Goal: Information Seeking & Learning: Learn about a topic

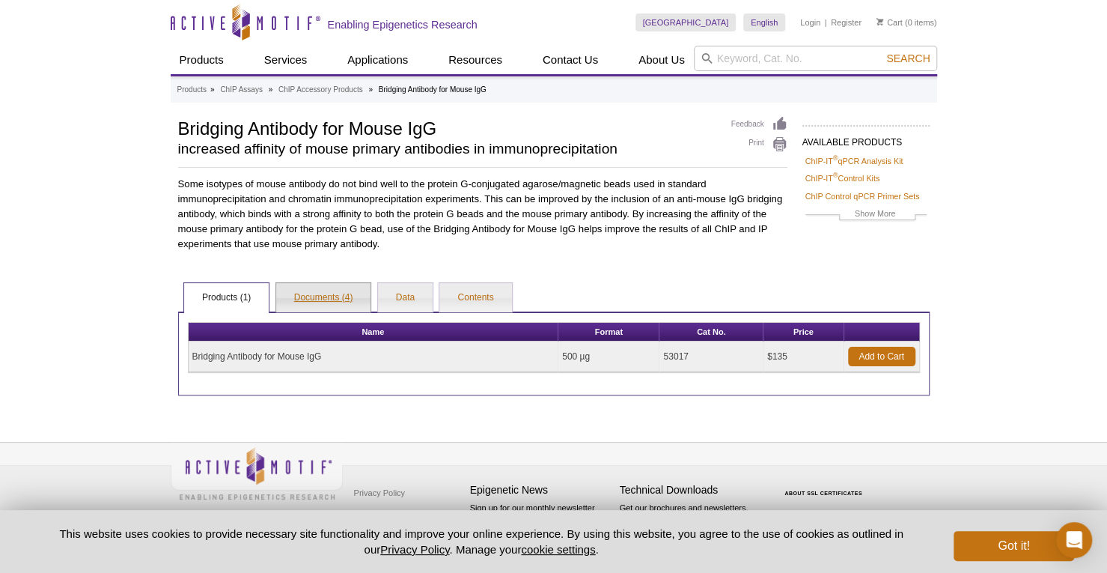
click at [313, 298] on link "Documents (4)" at bounding box center [323, 298] width 95 height 30
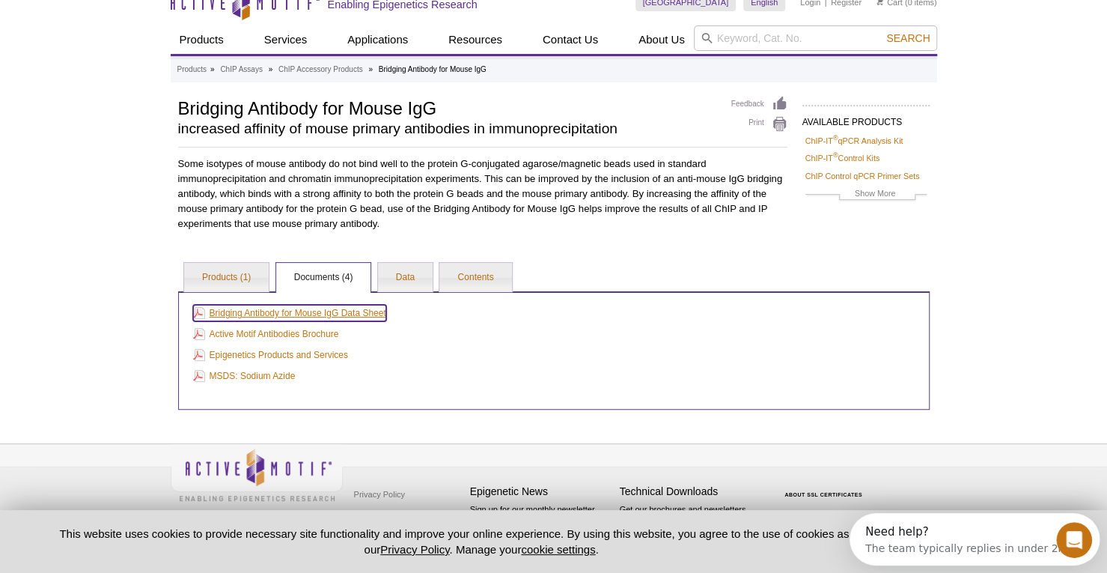
click at [306, 315] on link "Bridging Antibody for Mouse IgG Data Sheet" at bounding box center [289, 313] width 193 height 16
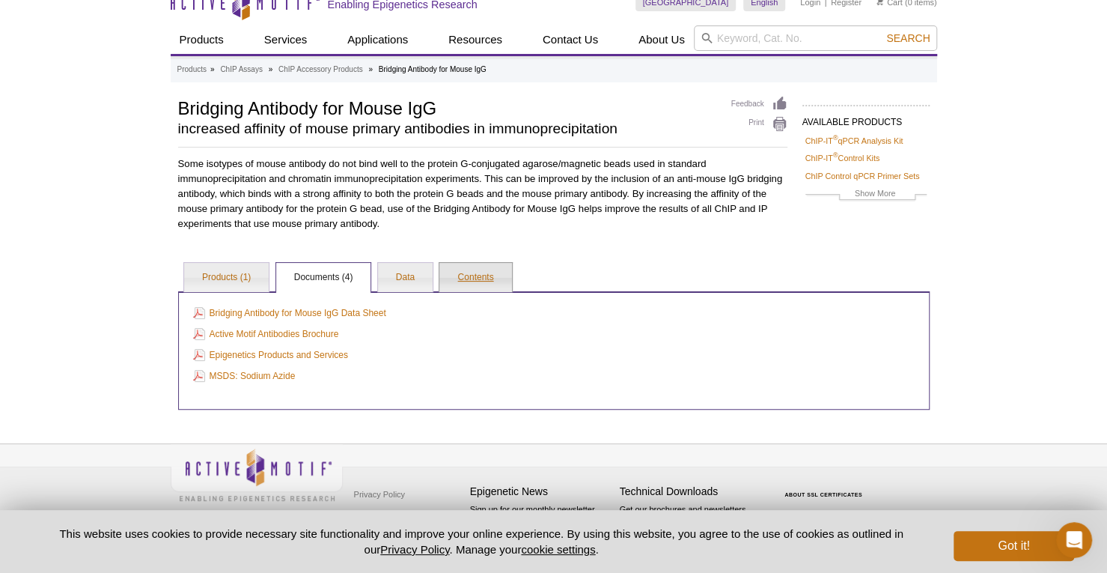
click at [453, 277] on link "Contents" at bounding box center [476, 278] width 72 height 30
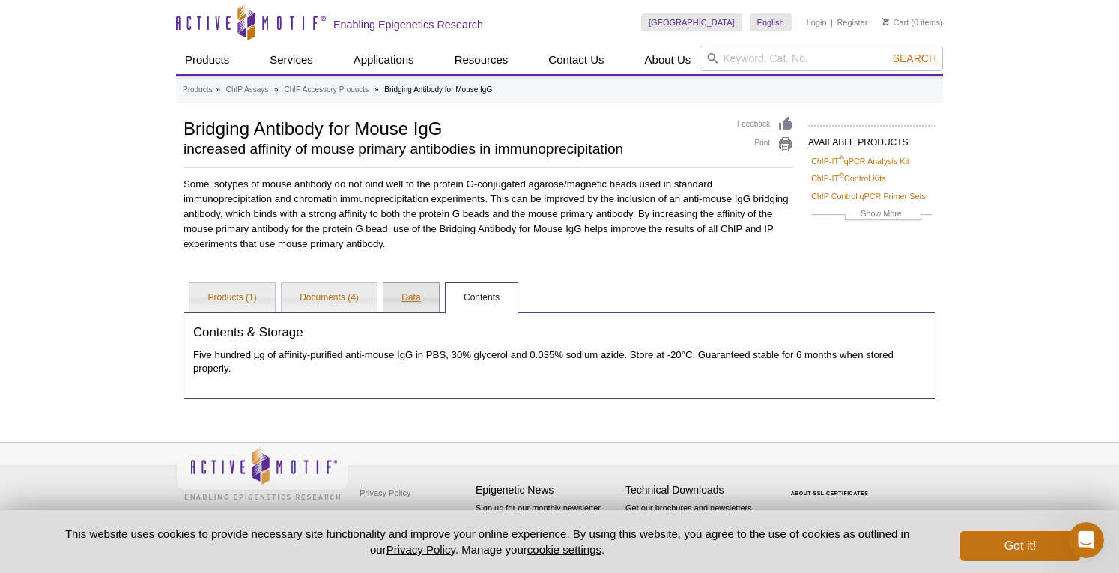
click at [407, 292] on link "Data" at bounding box center [410, 298] width 55 height 30
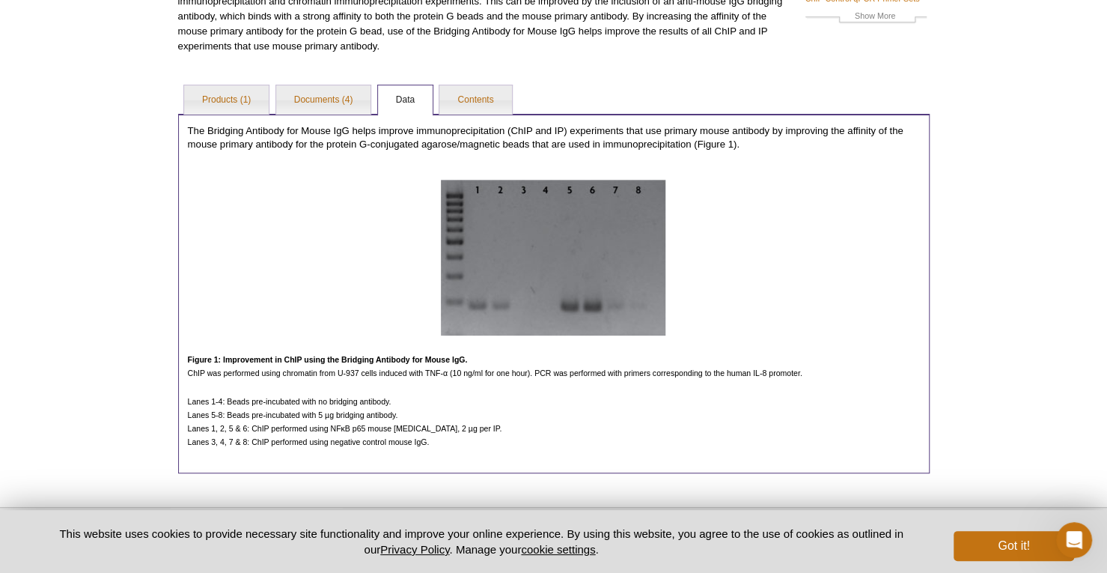
scroll to position [180, 0]
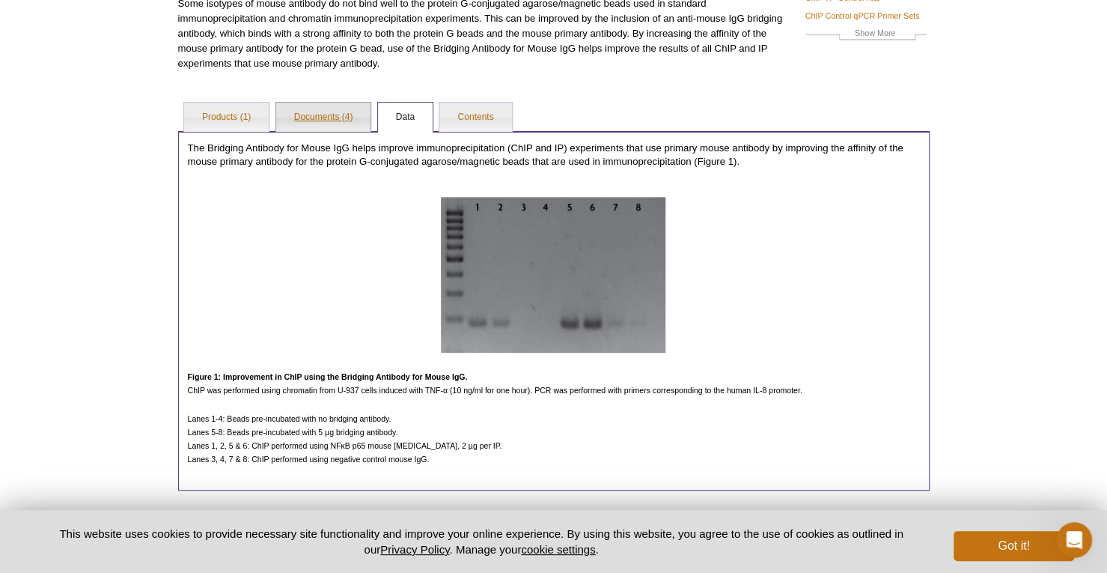
click at [331, 115] on link "Documents (4)" at bounding box center [323, 118] width 95 height 30
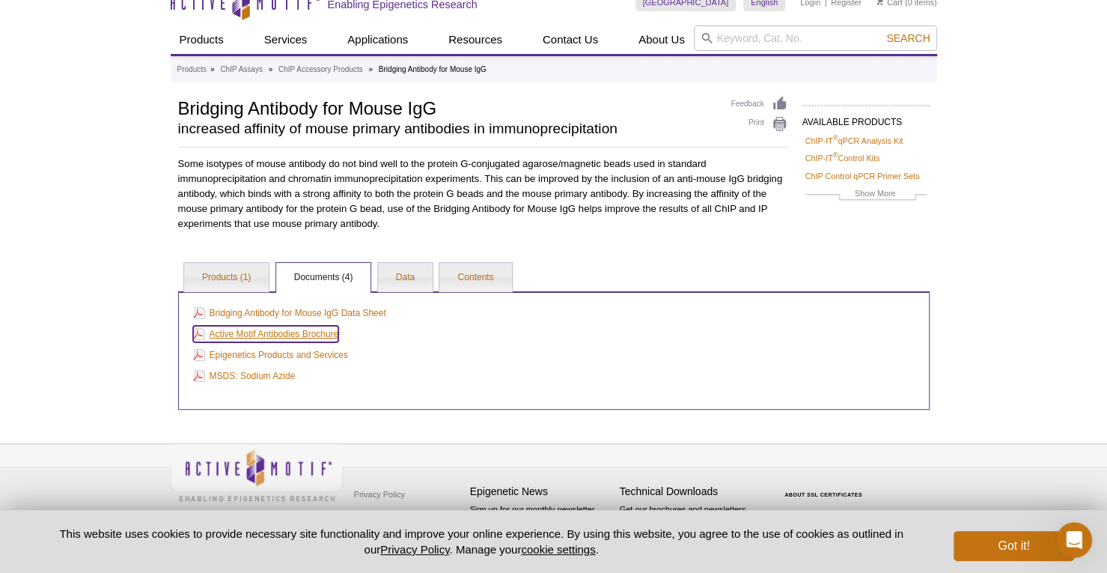
click at [294, 340] on link "Active Motif Antibodies Brochure" at bounding box center [266, 334] width 146 height 16
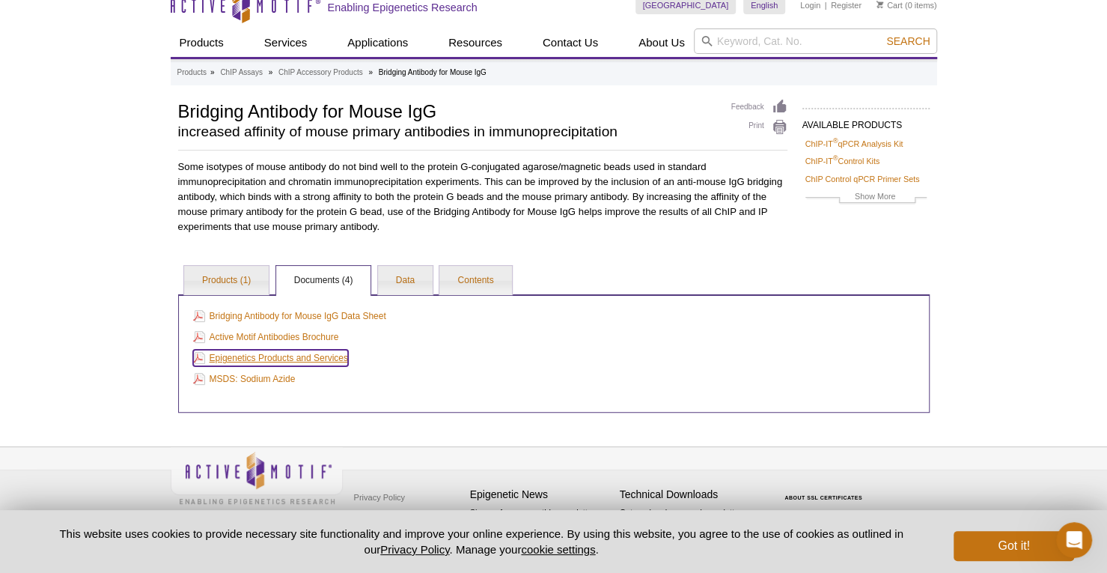
click at [282, 354] on link "Epigenetics Products and Services" at bounding box center [270, 358] width 155 height 16
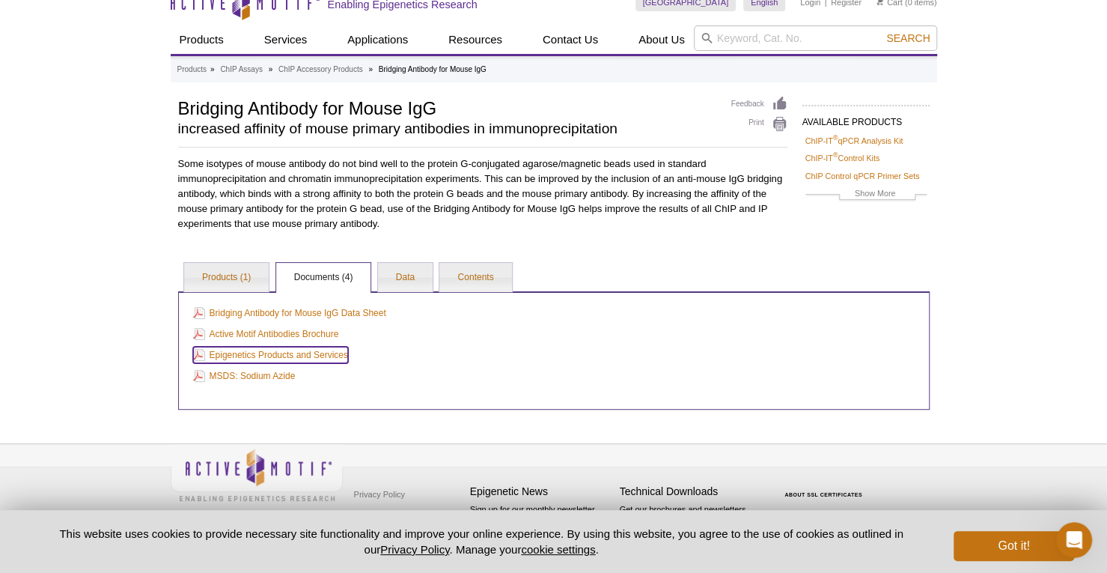
scroll to position [0, 0]
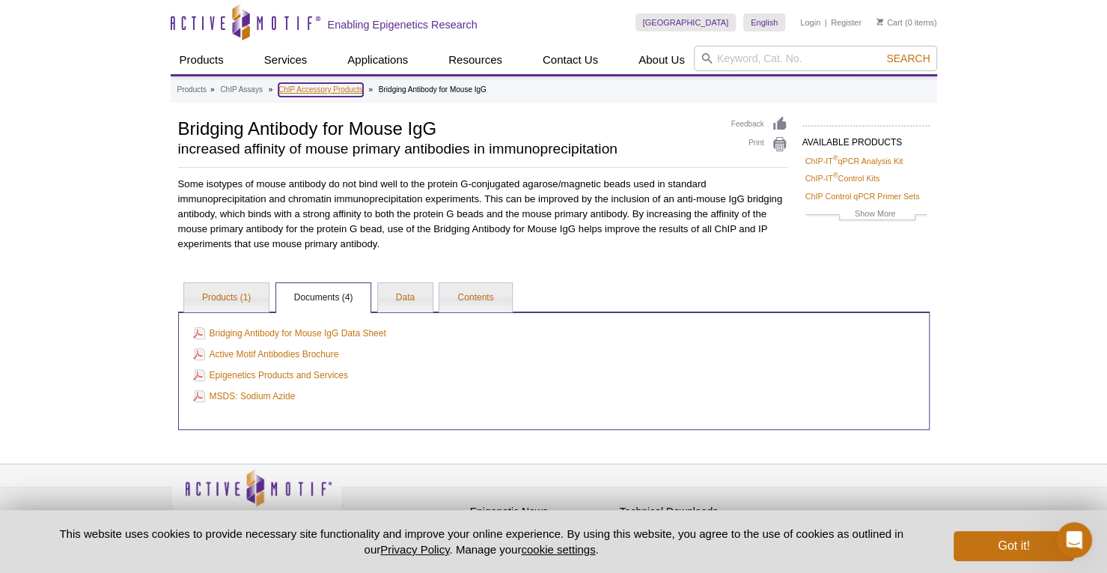
click at [335, 85] on link "ChIP Accessory Products" at bounding box center [321, 89] width 85 height 13
click at [335, 93] on link "ChIP Accessory Products" at bounding box center [321, 89] width 85 height 13
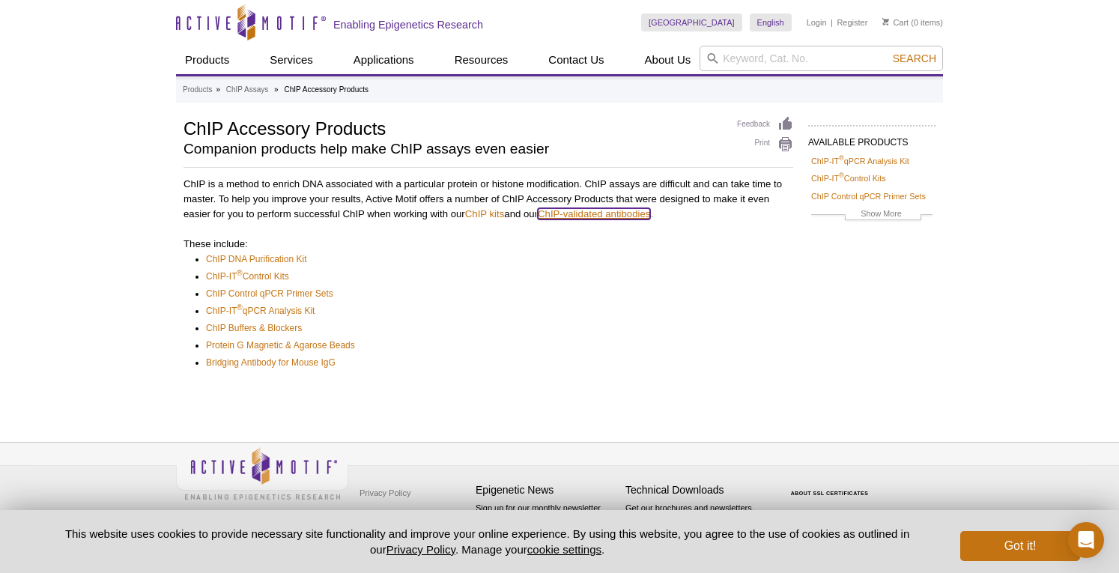
click at [583, 210] on link "ChIP-validated antibodies" at bounding box center [594, 213] width 112 height 11
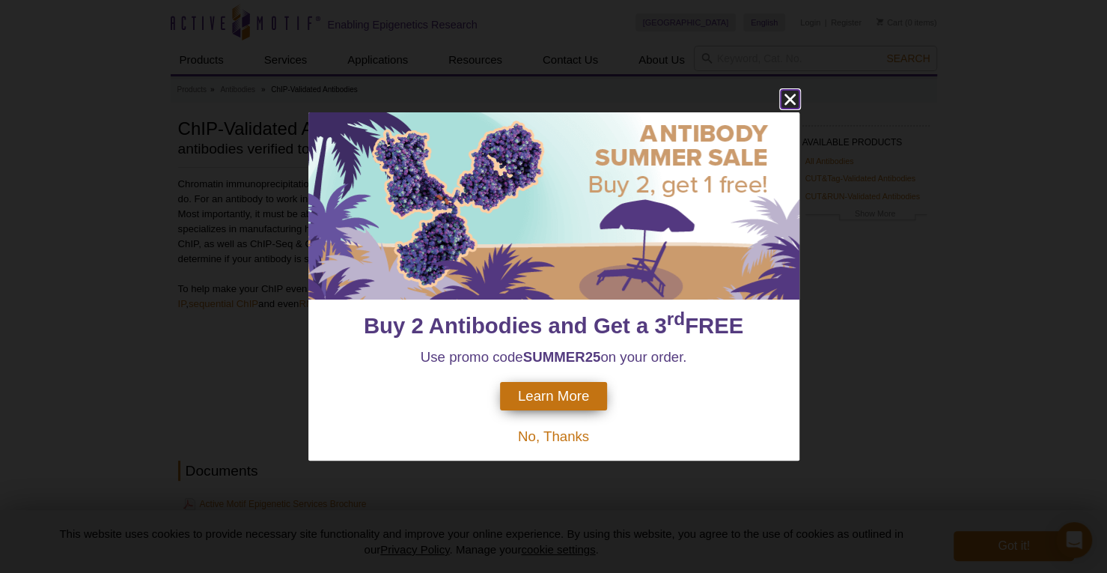
click at [791, 106] on icon "close" at bounding box center [790, 99] width 19 height 19
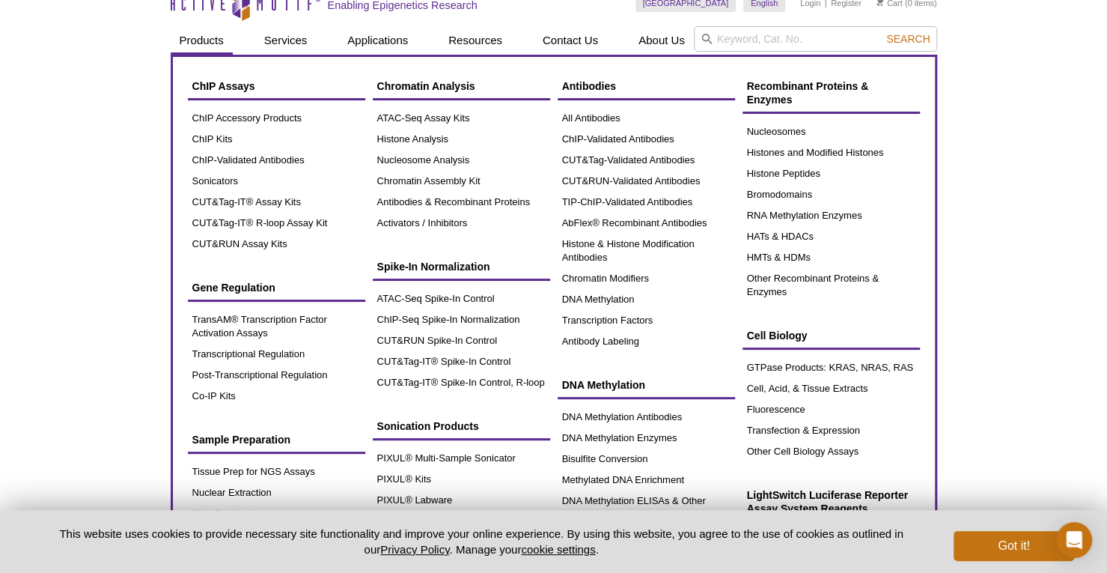
scroll to position [18, 0]
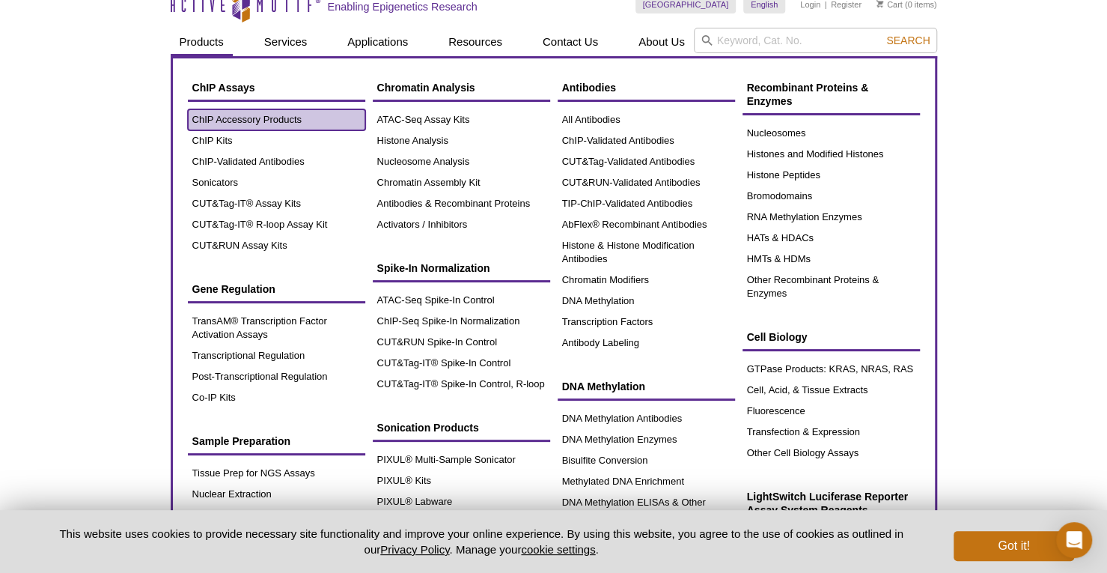
click at [269, 126] on link "ChIP Accessory Products" at bounding box center [276, 119] width 177 height 21
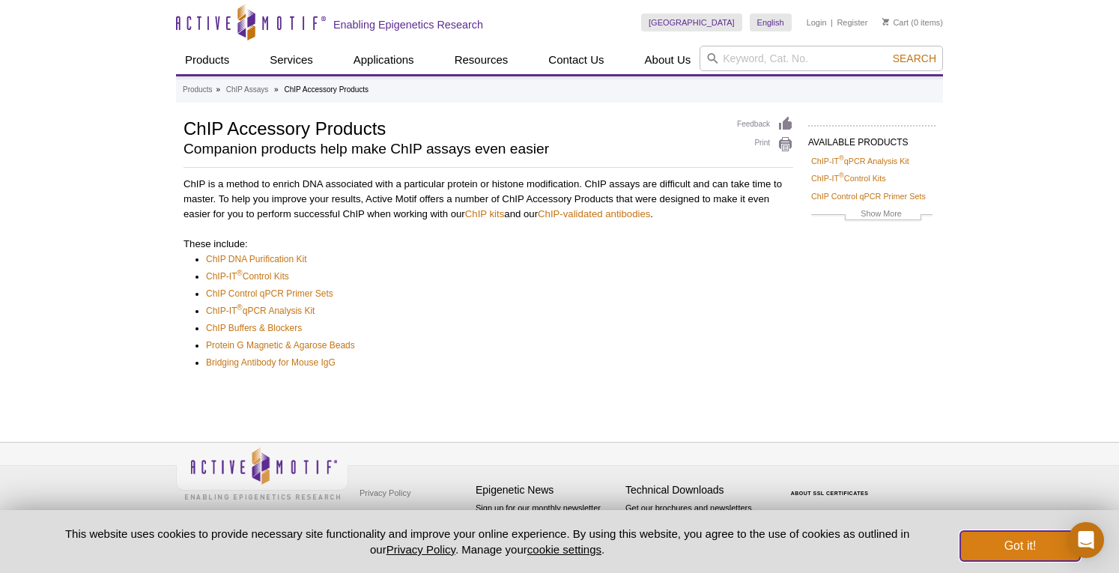
click at [991, 559] on button "Got it!" at bounding box center [1020, 546] width 120 height 30
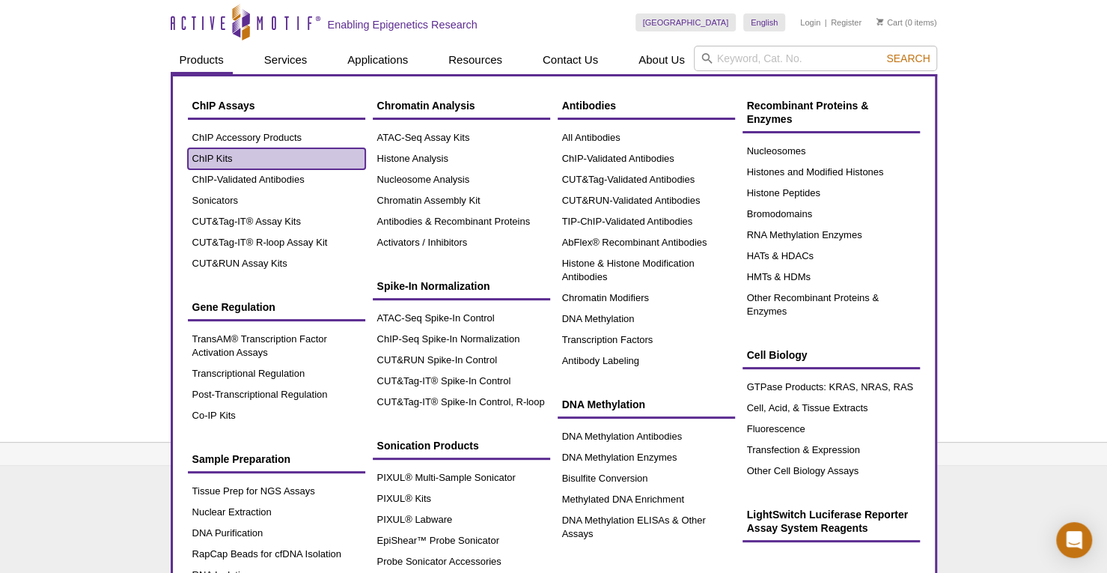
click at [309, 159] on link "ChIP Kits" at bounding box center [276, 158] width 177 height 21
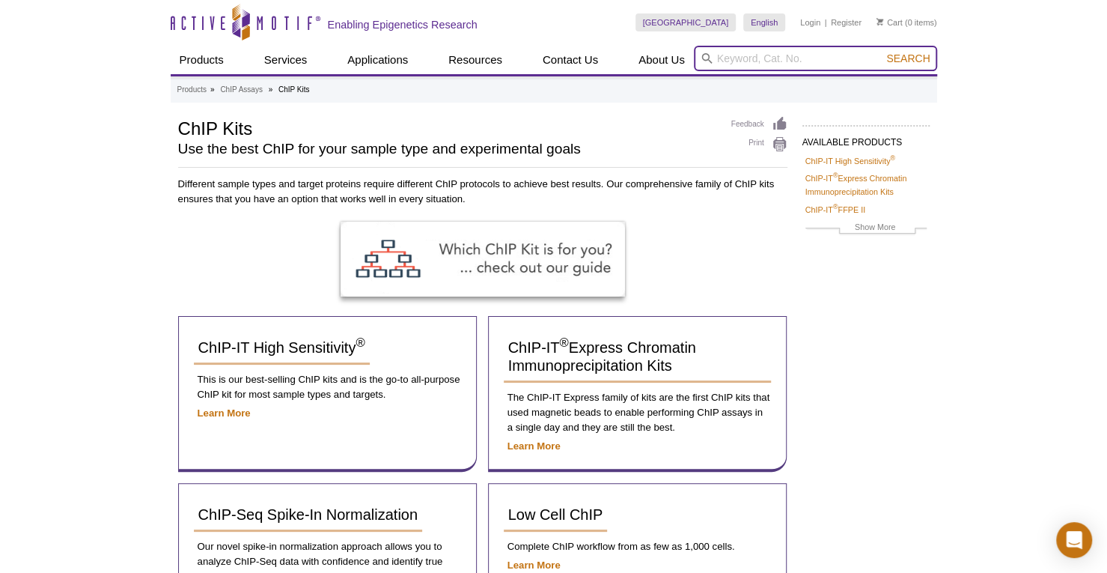
click at [717, 61] on input "search" at bounding box center [815, 58] width 243 height 25
type input "protA"
click at [882, 52] on button "Search" at bounding box center [908, 58] width 52 height 13
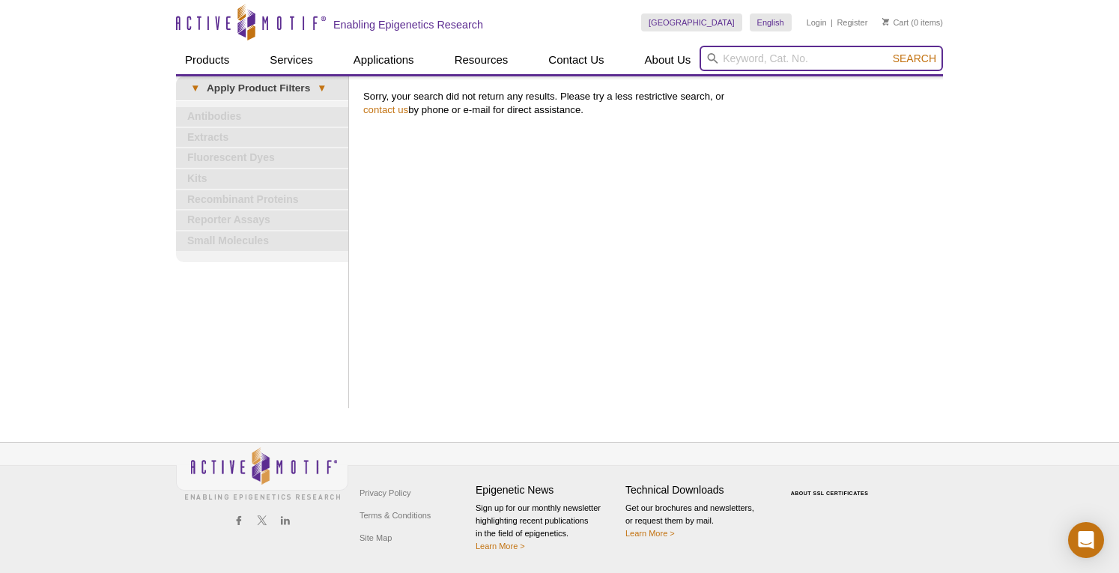
click at [778, 68] on input "search" at bounding box center [820, 58] width 243 height 25
type input "protG"
click at [888, 52] on button "Search" at bounding box center [914, 58] width 52 height 13
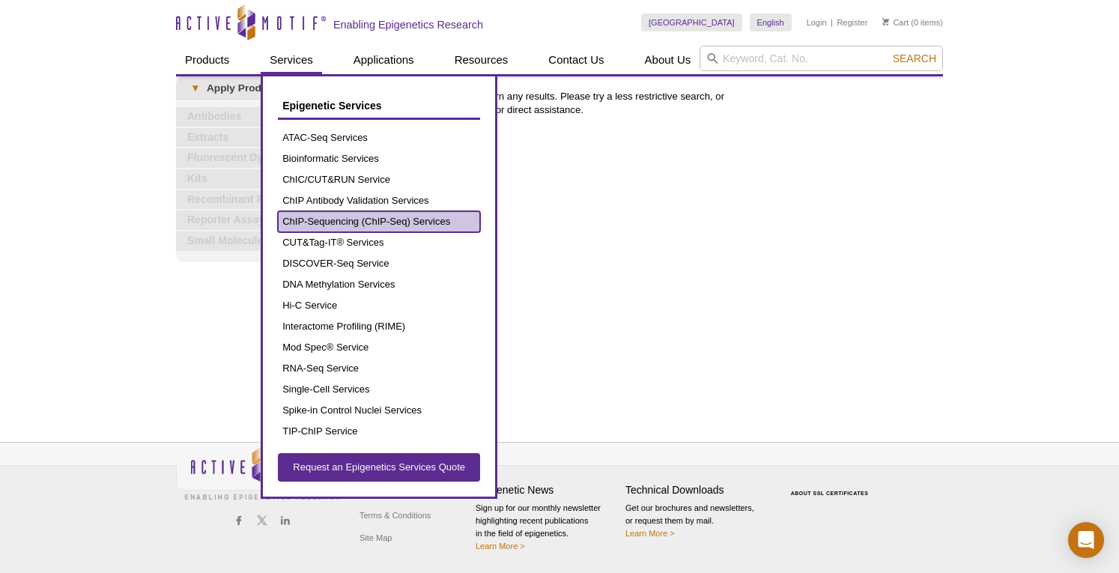
click at [359, 225] on link "ChIP-Sequencing (ChIP-Seq) Services" at bounding box center [379, 221] width 202 height 21
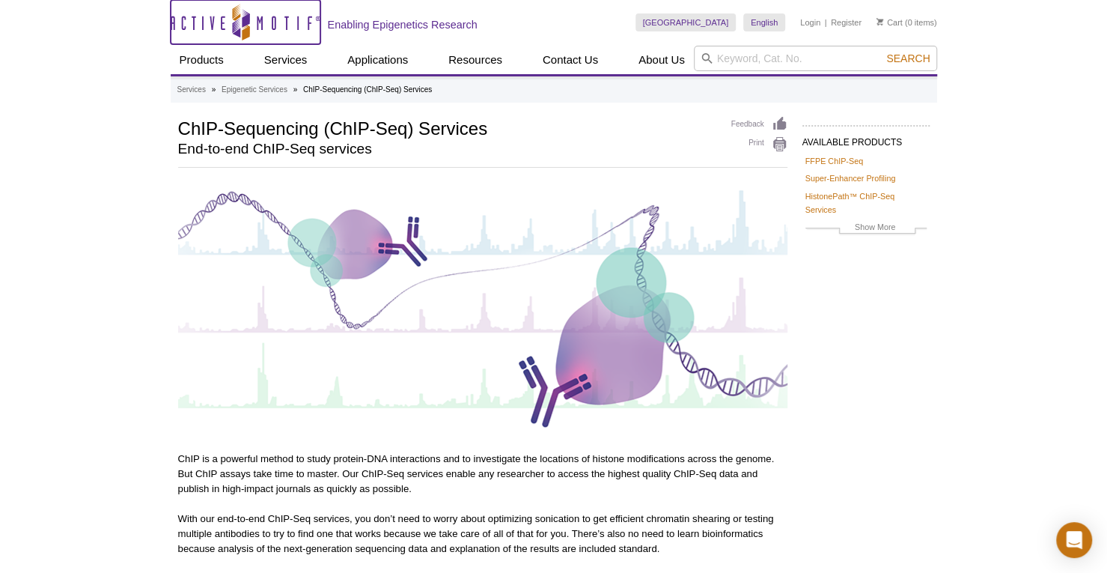
click at [219, 28] on icon "Active Motif Logo" at bounding box center [246, 22] width 150 height 37
